Goal: Information Seeking & Learning: Compare options

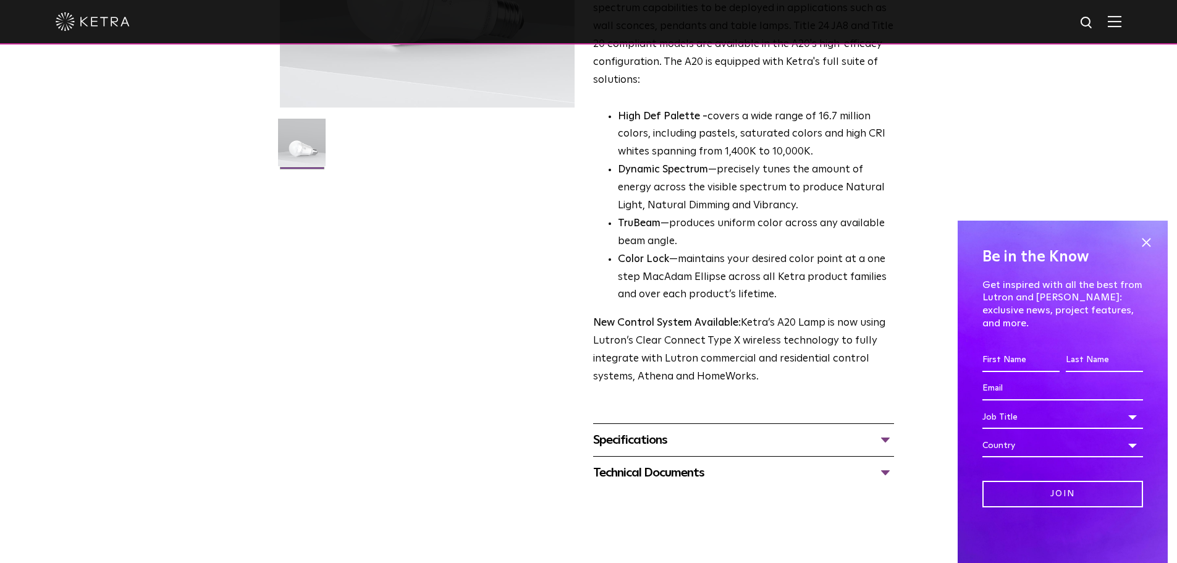
scroll to position [298, 0]
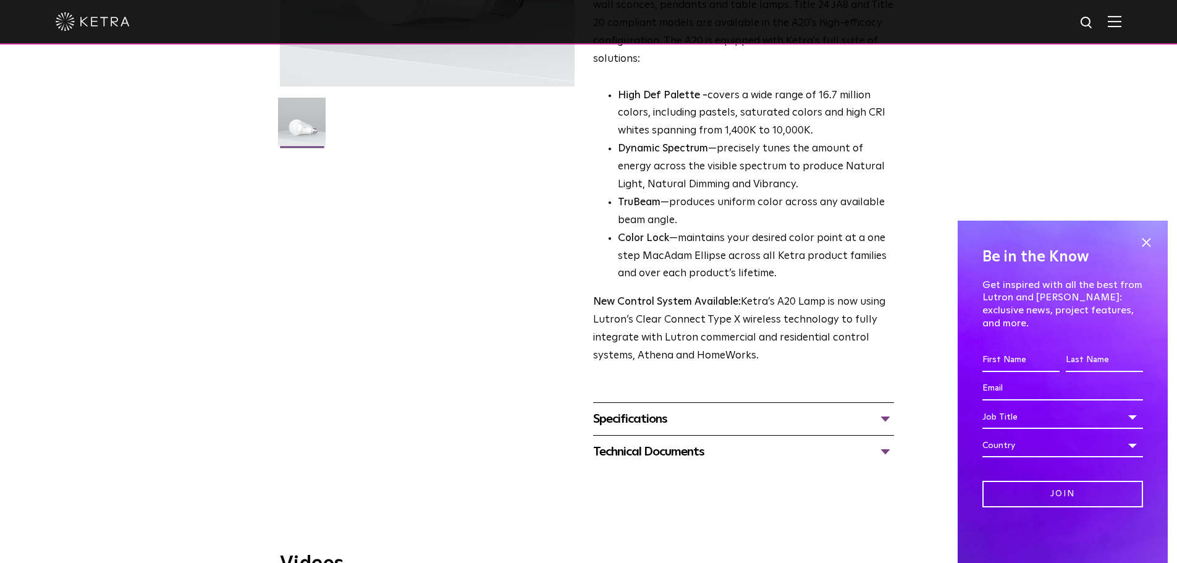
click at [845, 435] on div "Technical Documents A20 Specification Sheet A20 Installation Guide A20 CAD Draw…" at bounding box center [743, 451] width 301 height 33
click at [845, 412] on div "Specifications" at bounding box center [743, 419] width 301 height 20
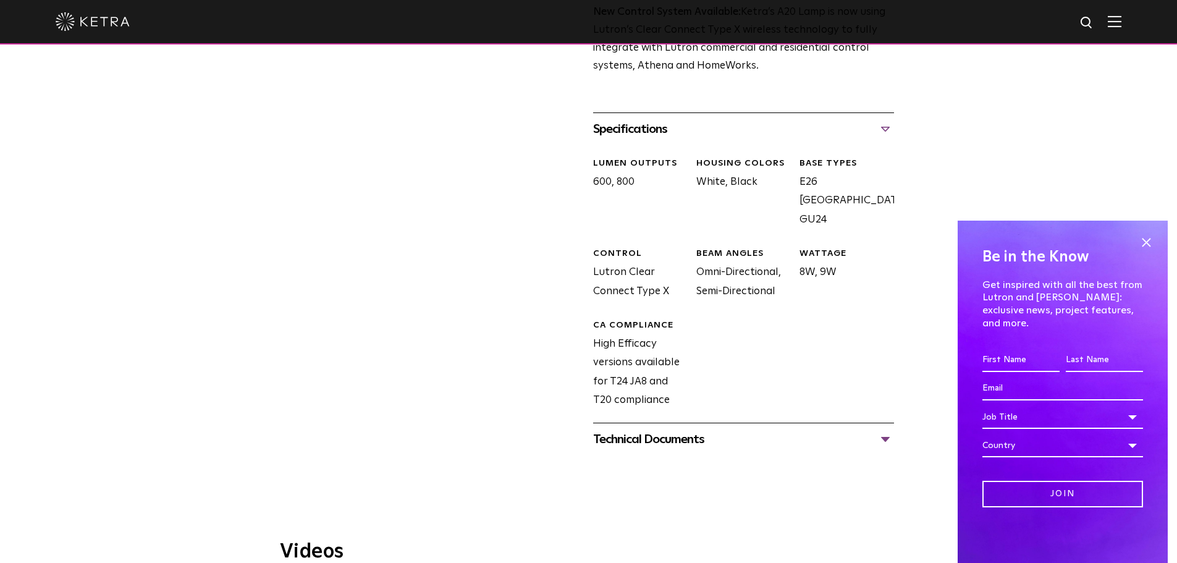
scroll to position [627, 0]
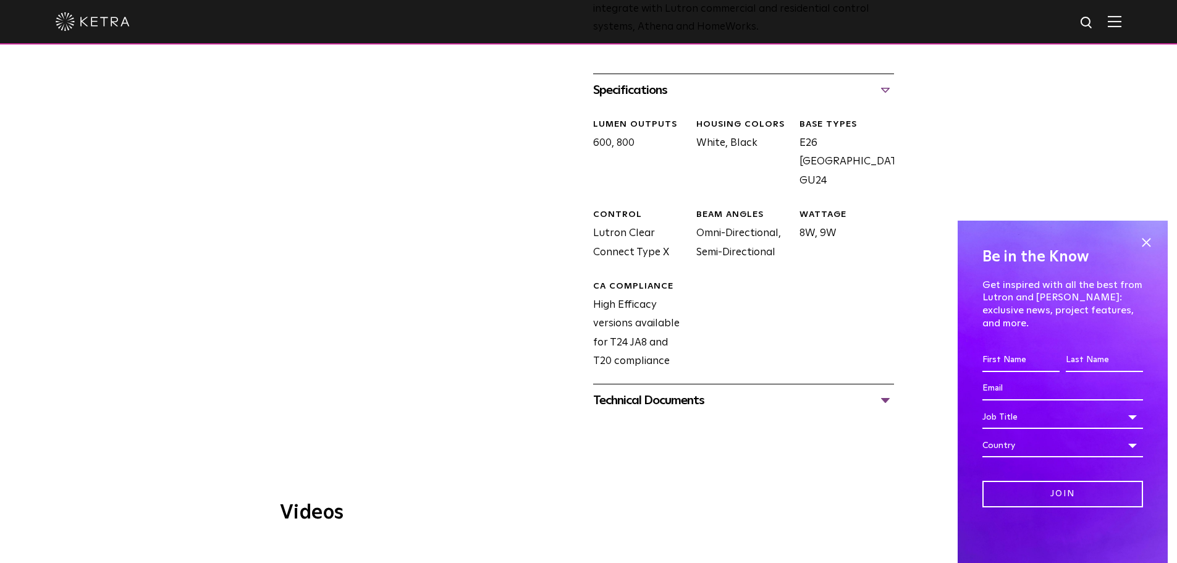
click at [862, 391] on div "Technical Documents" at bounding box center [743, 401] width 301 height 20
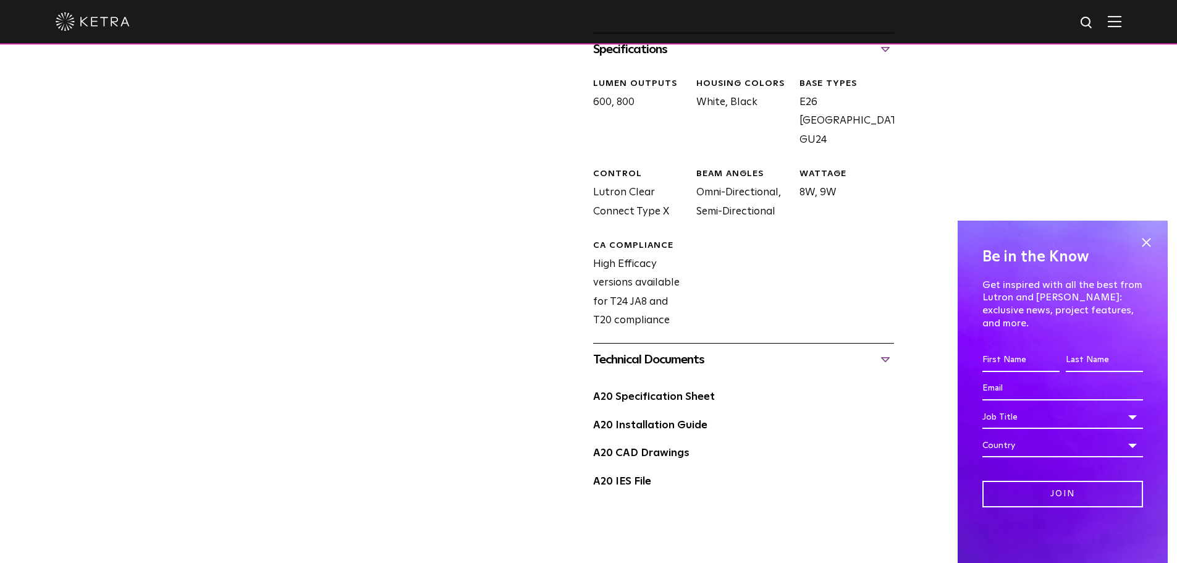
scroll to position [714, 0]
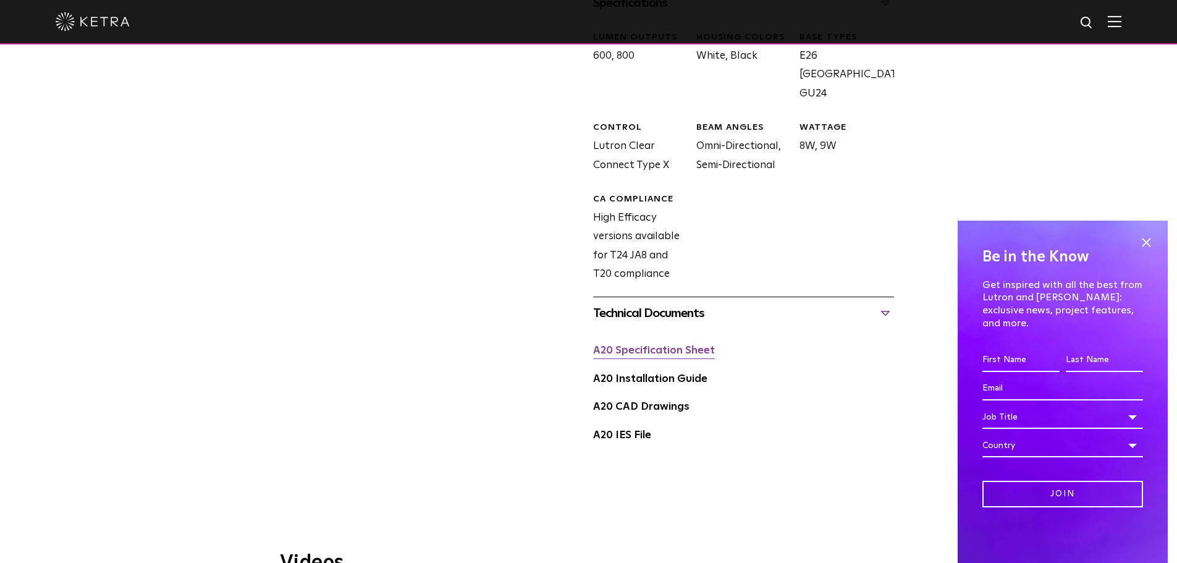
click at [648, 345] on link "A20 Specification Sheet" at bounding box center [654, 350] width 122 height 11
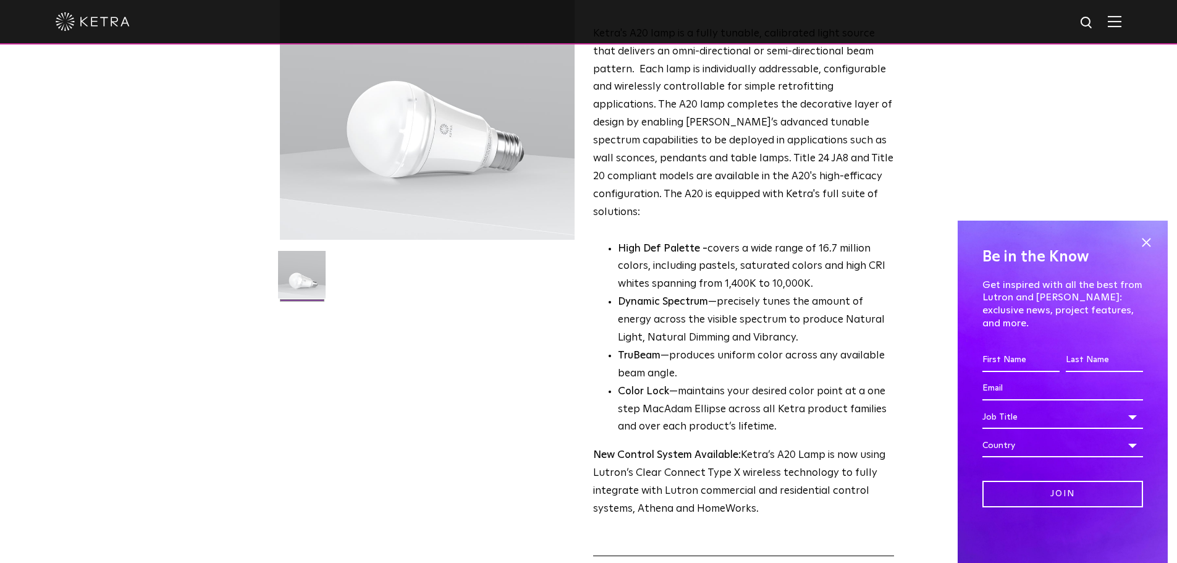
scroll to position [0, 0]
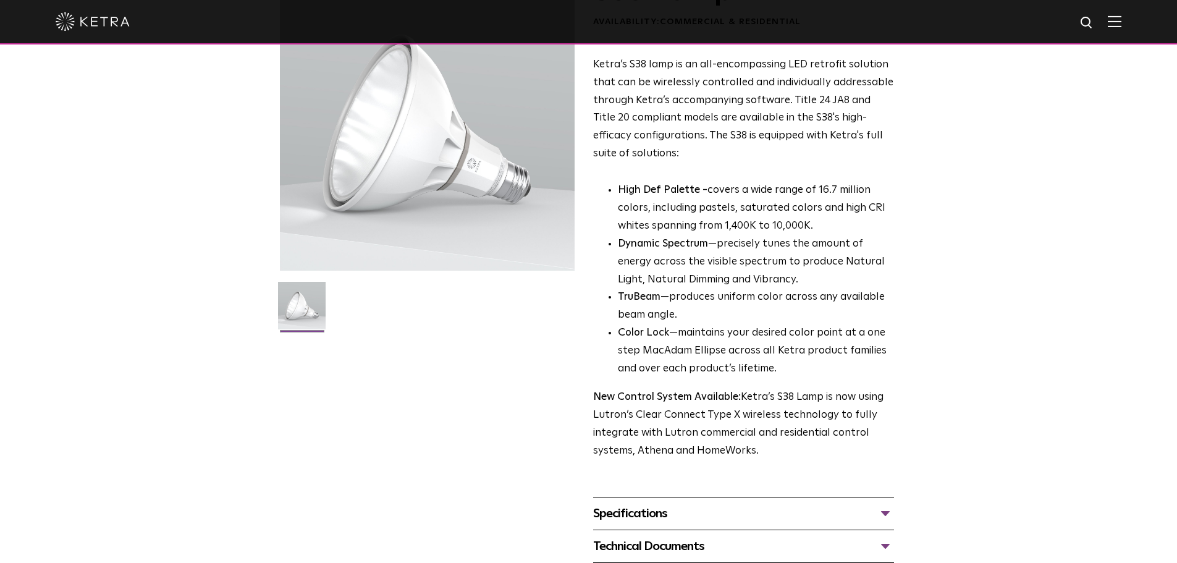
scroll to position [158, 0]
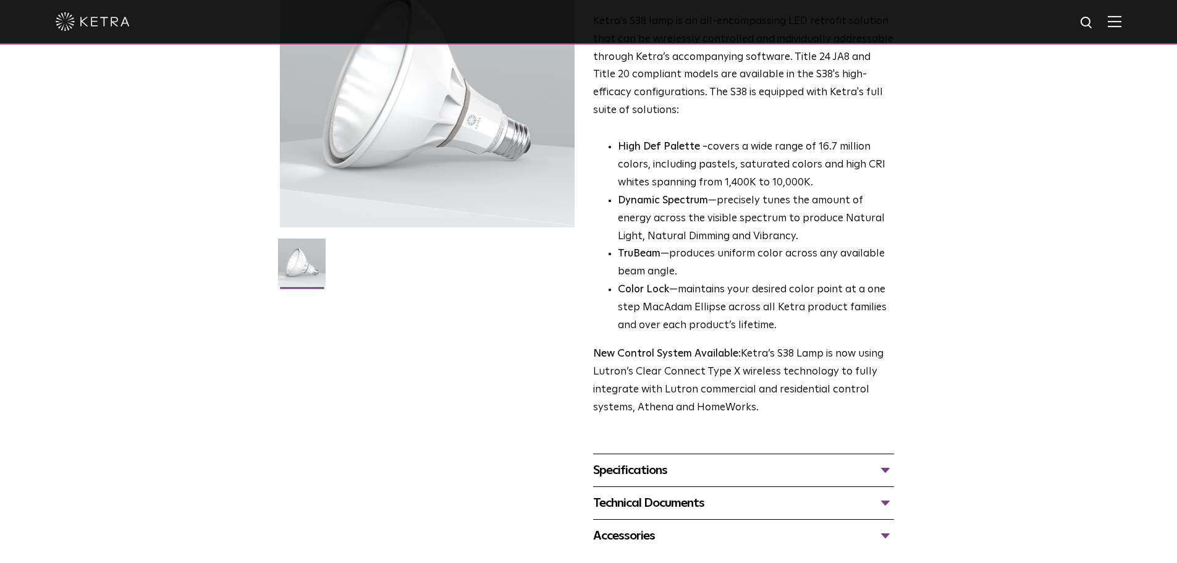
click at [787, 473] on div "Specifications" at bounding box center [743, 470] width 301 height 20
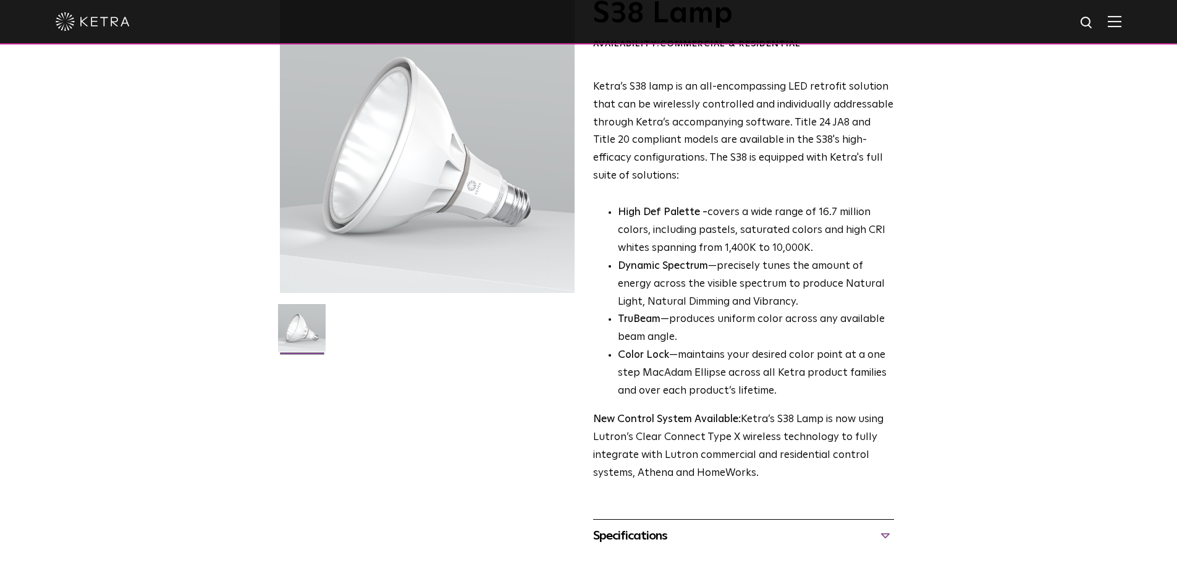
scroll to position [0, 0]
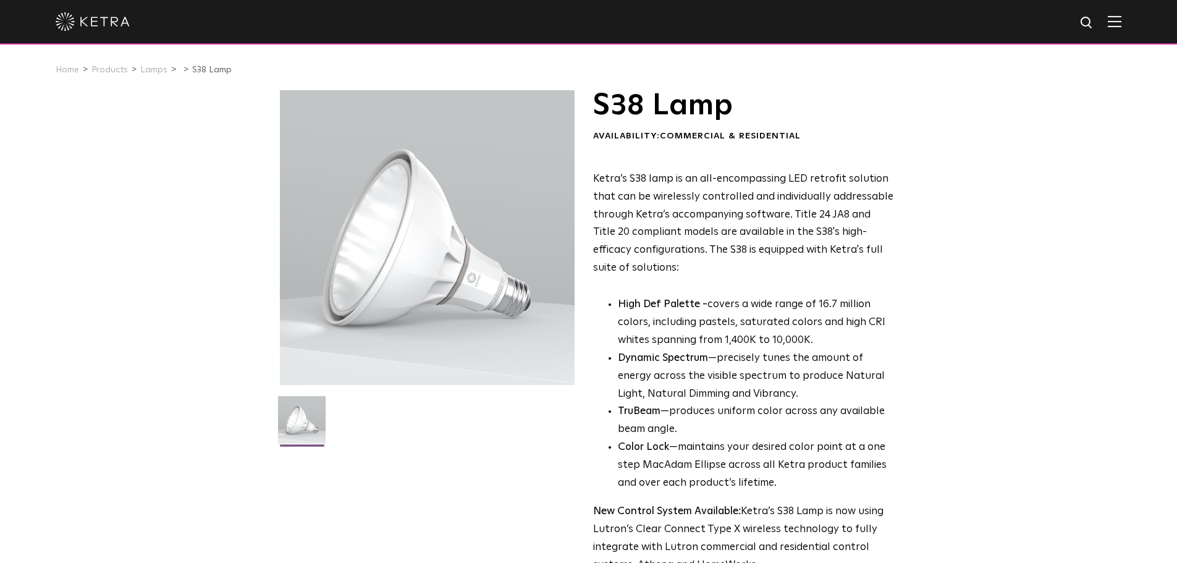
click at [146, 78] on li "Lamps" at bounding box center [158, 70] width 36 height 18
click at [148, 70] on link "Lamps" at bounding box center [153, 70] width 27 height 9
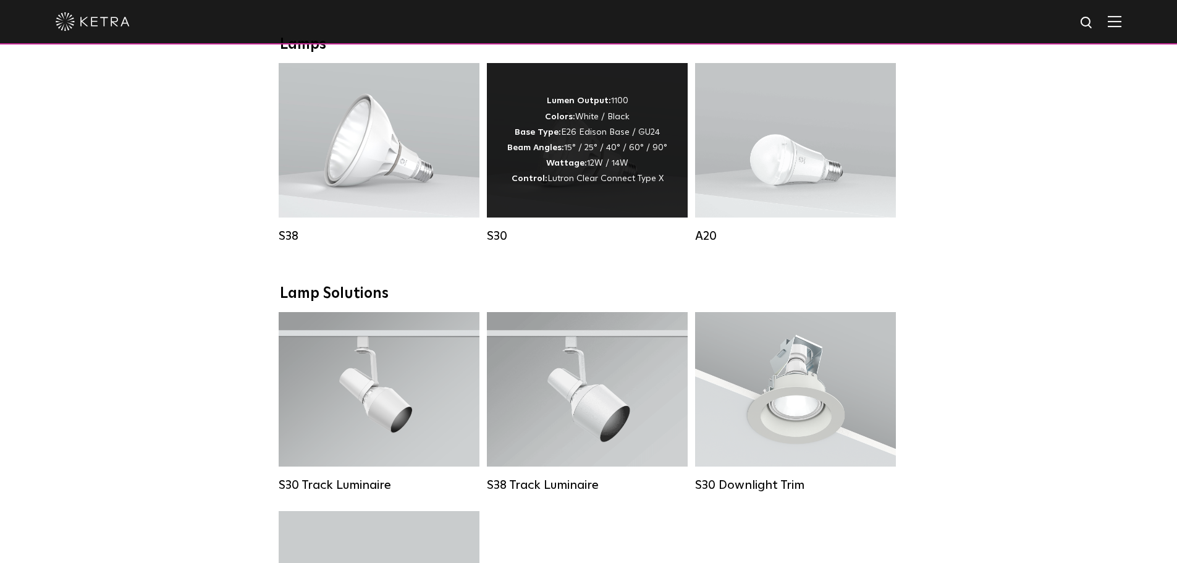
click at [589, 183] on span "Lutron Clear Connect Type X" at bounding box center [606, 178] width 116 height 9
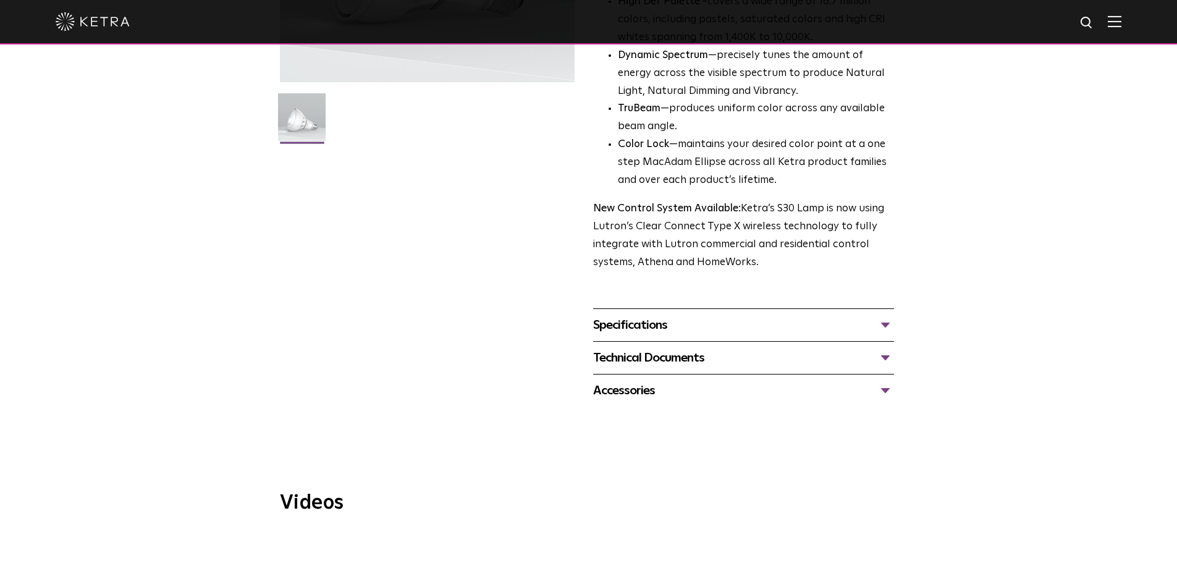
scroll to position [307, 0]
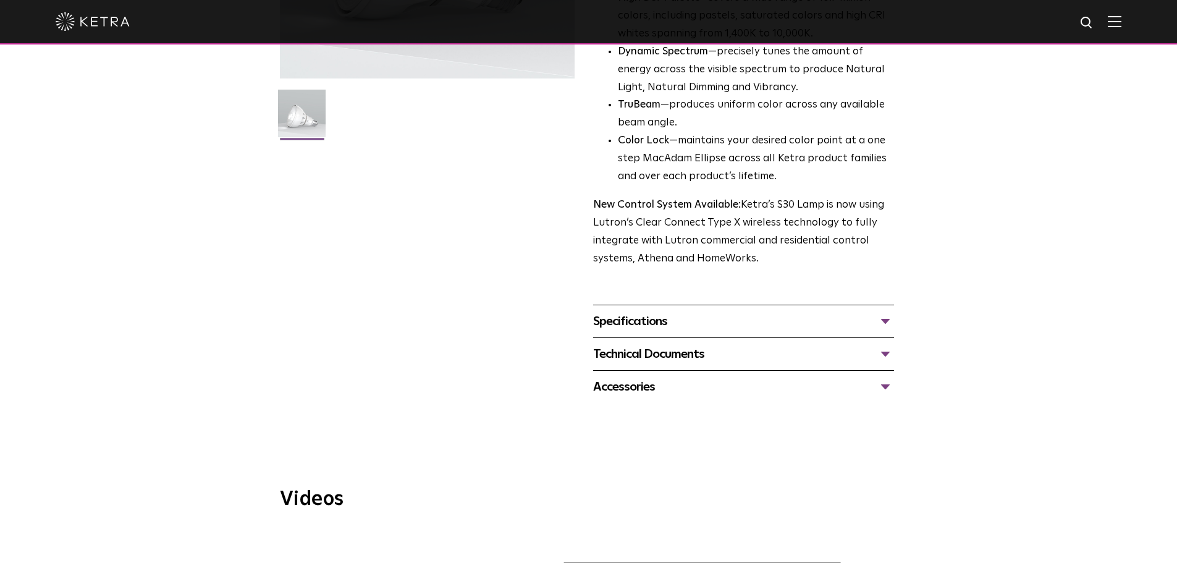
click at [640, 321] on div "Specifications" at bounding box center [743, 321] width 301 height 20
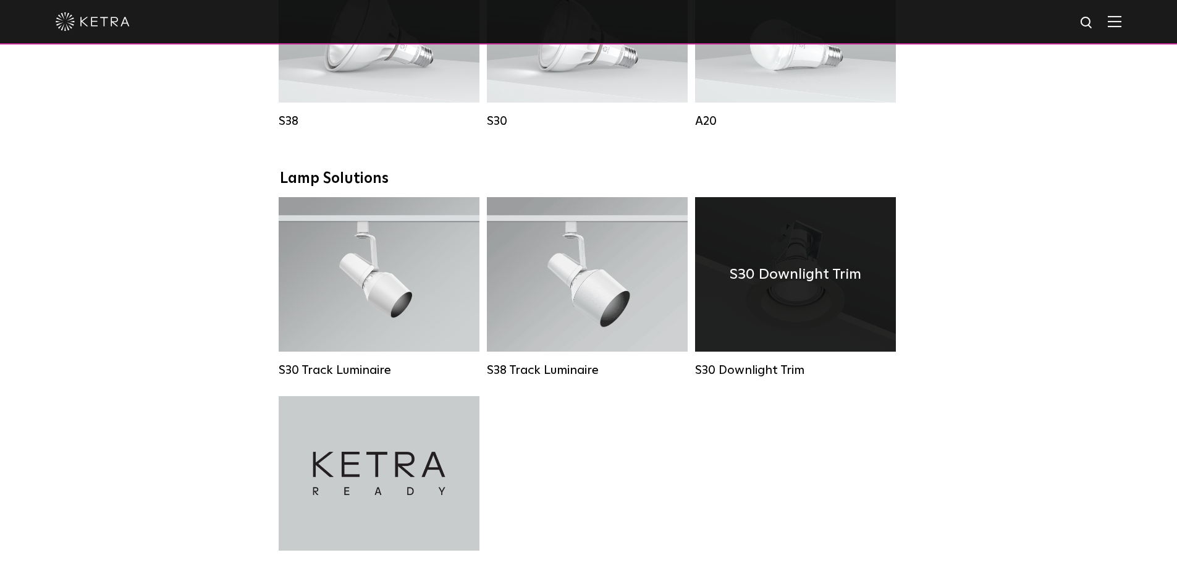
scroll to position [1022, 0]
click at [735, 344] on div "S30 Downlight Trim" at bounding box center [795, 274] width 201 height 154
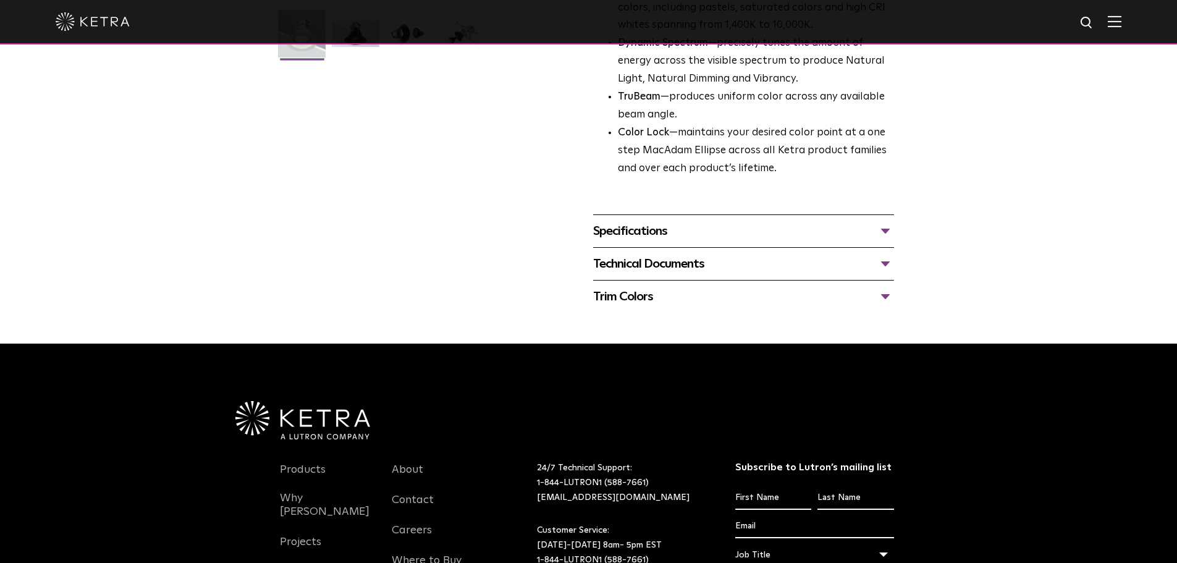
scroll to position [427, 0]
